Goal: Task Accomplishment & Management: Use online tool/utility

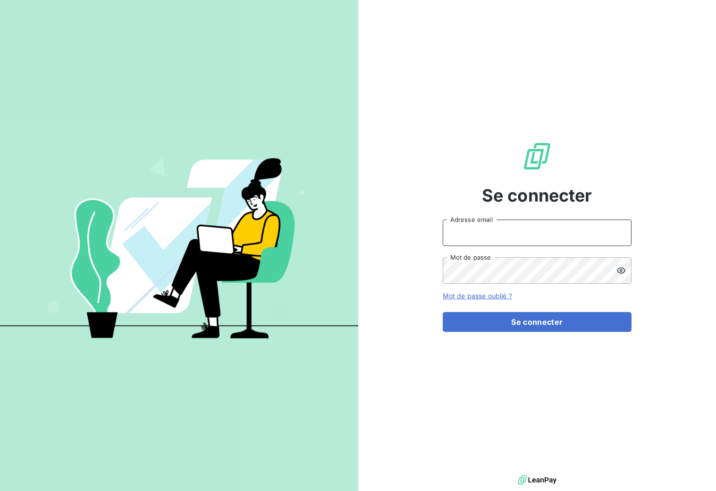
type input "[EMAIL_ADDRESS][DOMAIN_NAME]"
click at [686, 342] on div "Se connecter [EMAIL_ADDRESS][DOMAIN_NAME] Adresse email Mot de passe Mot de pas…" at bounding box center [537, 236] width 358 height 473
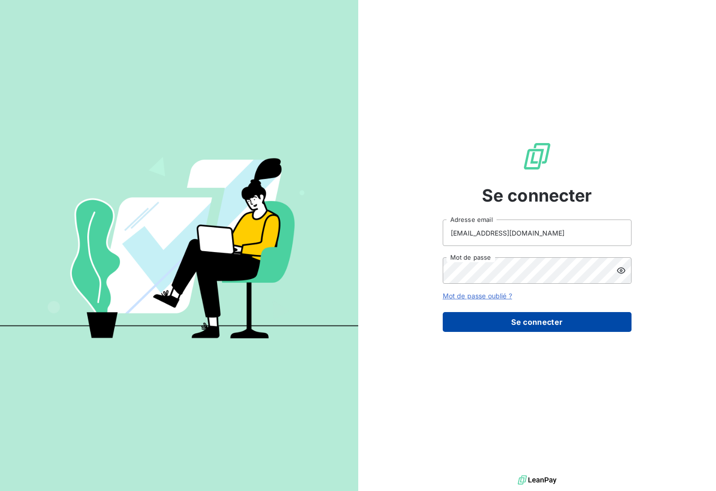
click at [549, 319] on button "Se connecter" at bounding box center [537, 322] width 189 height 20
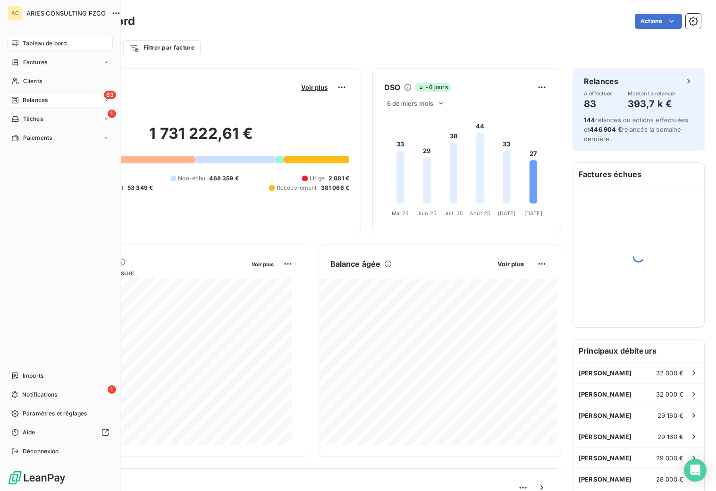
click at [25, 101] on span "Relances" at bounding box center [35, 100] width 25 height 8
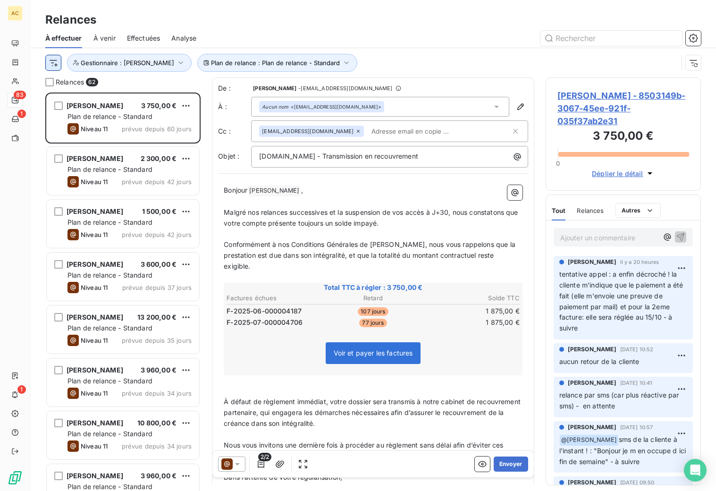
click at [54, 68] on html "AC 83 1 1 Relances À effectuer À venir Effectuées Analyse Plan de relance : Pla…" at bounding box center [358, 245] width 716 height 491
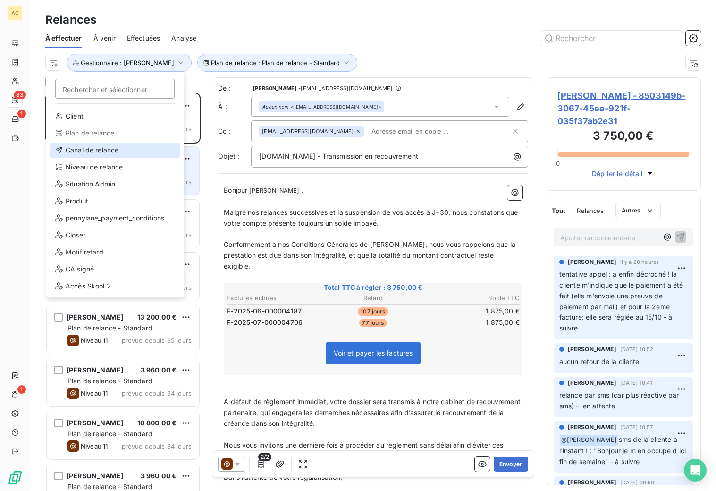
click at [78, 150] on div "Canal de relance" at bounding box center [115, 150] width 131 height 15
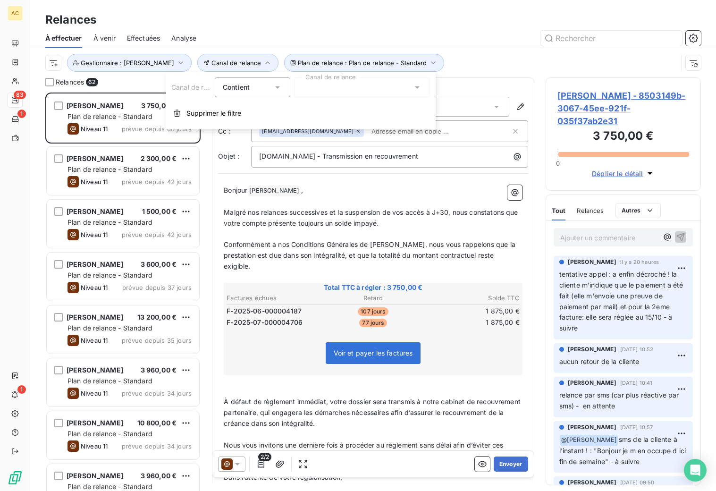
click at [353, 93] on div at bounding box center [362, 87] width 136 height 20
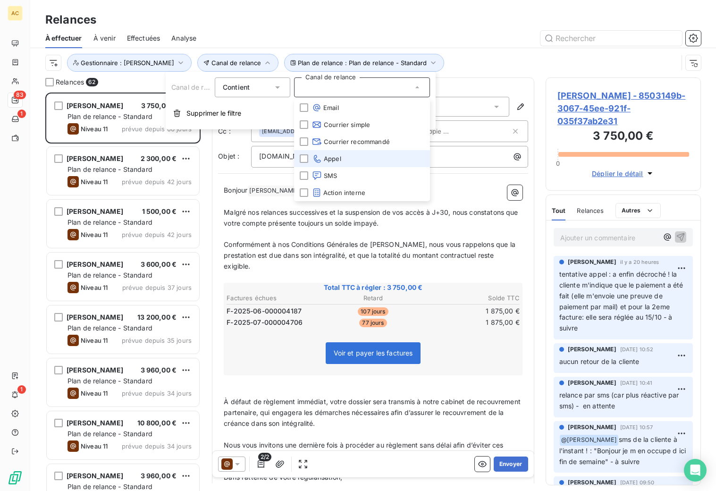
click at [330, 154] on span "Appel" at bounding box center [326, 158] width 29 height 9
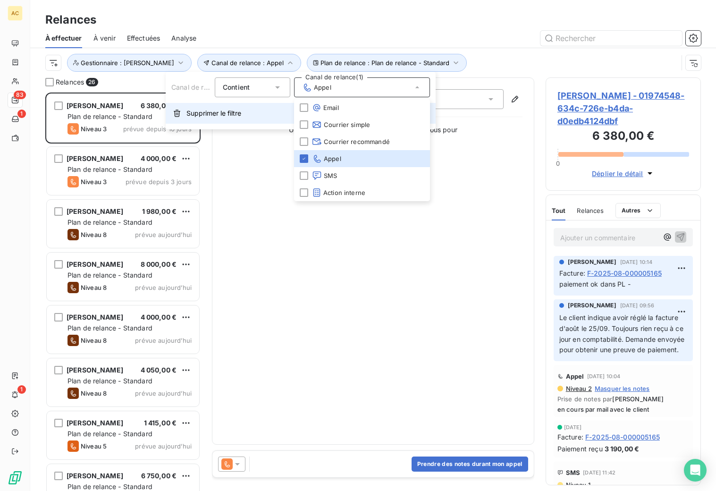
click at [217, 115] on span "Supprimer le filtre" at bounding box center [213, 113] width 55 height 9
